Goal: Find specific page/section: Find specific page/section

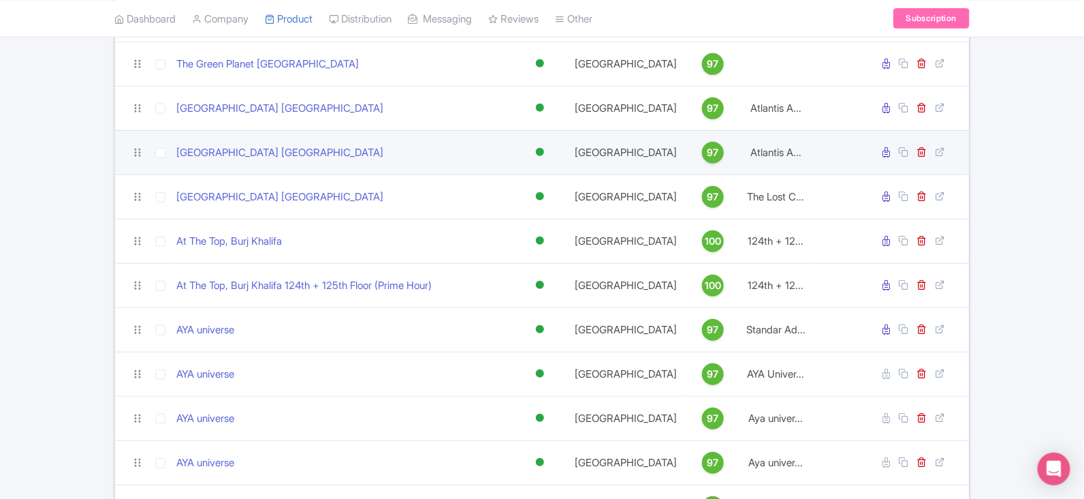
scroll to position [342, 0]
